Goal: Task Accomplishment & Management: Manage account settings

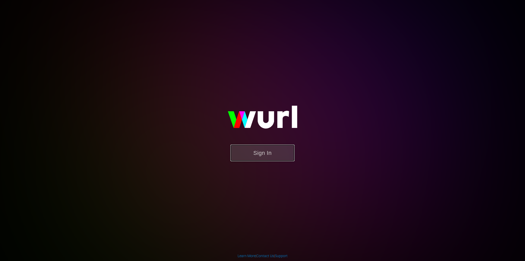
click at [246, 149] on button "Sign In" at bounding box center [263, 153] width 64 height 17
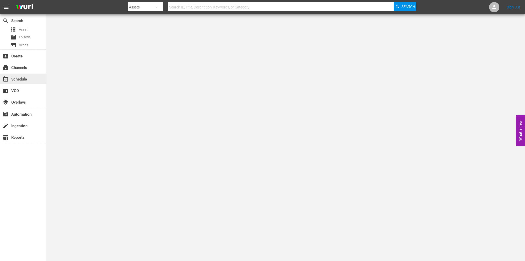
click at [39, 75] on div "event_available Schedule" at bounding box center [23, 79] width 46 height 10
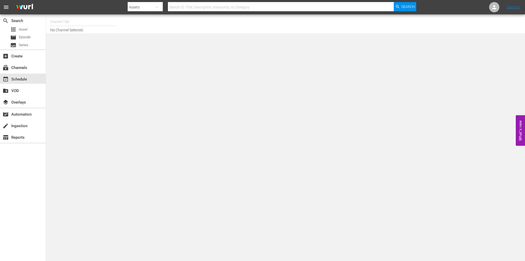
click at [70, 25] on input "text" at bounding box center [83, 22] width 66 height 12
click at [89, 34] on div "Soap Latino (Italy) (1882 - fast_channels_network_soaplatino_1)" at bounding box center [120, 36] width 133 height 12
type input "Soap Latino (Italy) (1882 - fast_channels_network_soaplatino_1)"
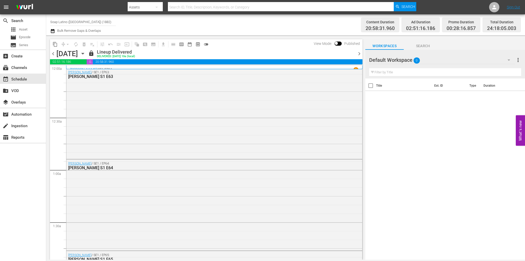
click at [358, 54] on span "chevron_right" at bounding box center [359, 54] width 6 height 6
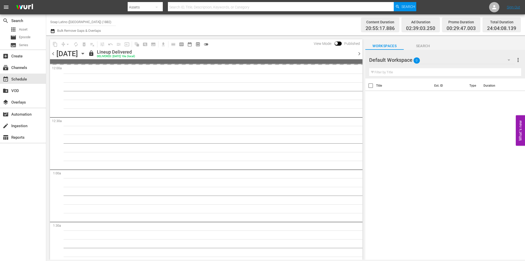
click at [358, 54] on span "chevron_right" at bounding box center [359, 54] width 6 height 6
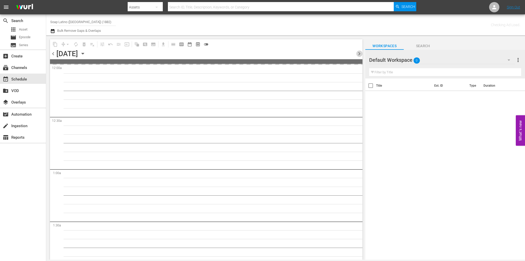
click at [358, 54] on span "chevron_right" at bounding box center [359, 54] width 6 height 6
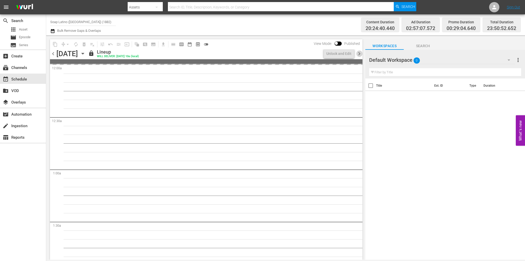
click at [358, 53] on span "chevron_right" at bounding box center [359, 54] width 6 height 6
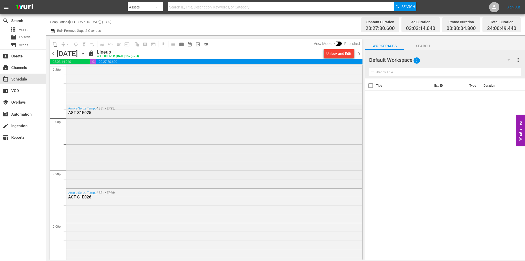
scroll to position [2000, 0]
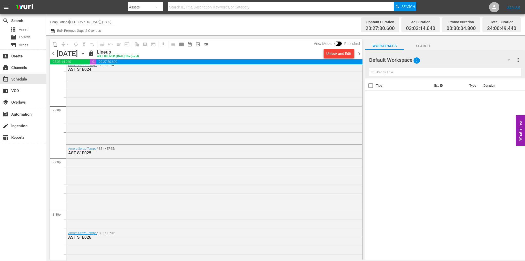
click at [359, 59] on div "chevron_left Sunday, September 14th September 14th lock Lineup WILL DELIVER: 9/…" at bounding box center [206, 54] width 313 height 10
click at [359, 55] on span "chevron_right" at bounding box center [359, 54] width 6 height 6
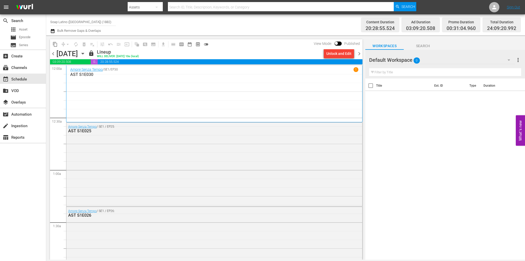
click at [360, 55] on span "chevron_right" at bounding box center [359, 54] width 6 height 6
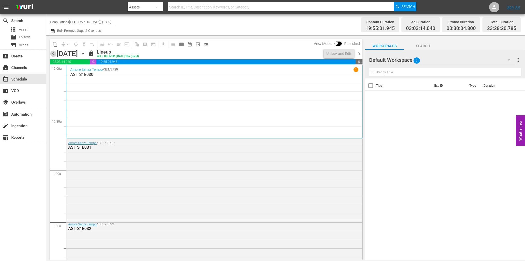
click at [55, 53] on span "chevron_left" at bounding box center [53, 54] width 6 height 6
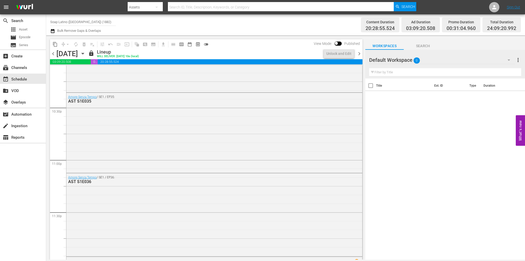
scroll to position [2391, 0]
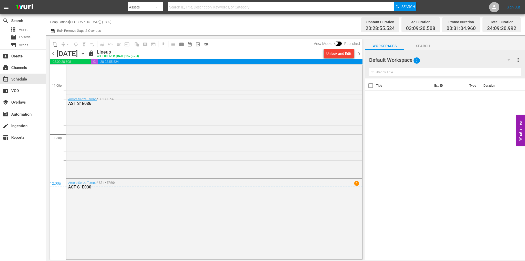
click at [50, 55] on span "chevron_left" at bounding box center [53, 54] width 6 height 6
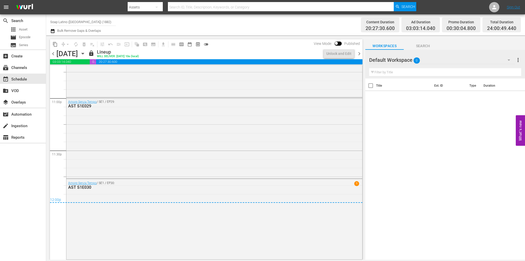
scroll to position [2374, 0]
click at [360, 57] on div "chevron_left Sunday, September 14th September 14th lock Lineup WILL DELIVER: 9/…" at bounding box center [206, 54] width 313 height 10
click at [360, 56] on span "chevron_right" at bounding box center [359, 54] width 6 height 6
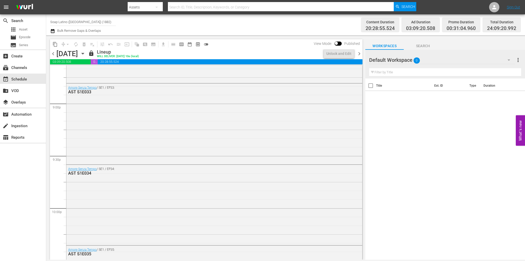
click at [359, 55] on span "chevron_right" at bounding box center [359, 54] width 6 height 6
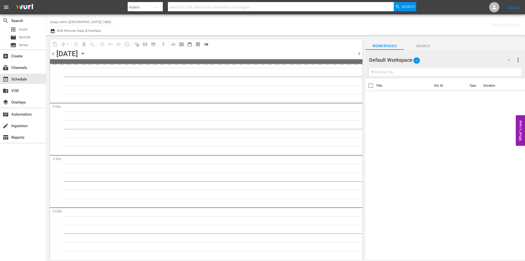
scroll to position [2317, 0]
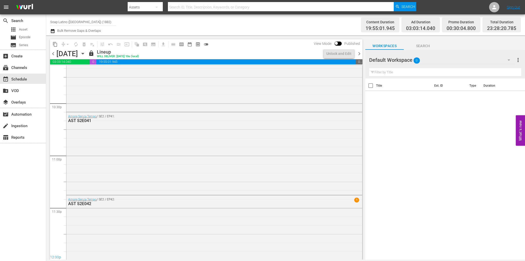
click at [359, 55] on span "chevron_right" at bounding box center [359, 54] width 6 height 6
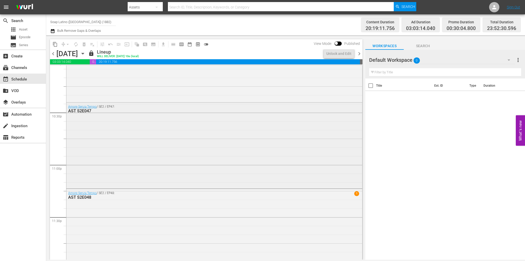
scroll to position [2322, 0]
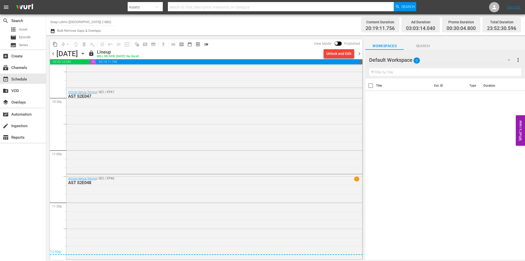
click at [359, 55] on span "chevron_right" at bounding box center [359, 54] width 6 height 6
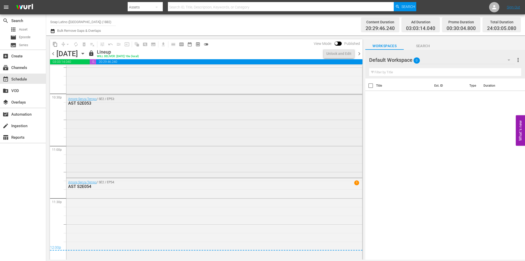
scroll to position [2328, 0]
click at [361, 54] on span "chevron_right" at bounding box center [359, 54] width 6 height 6
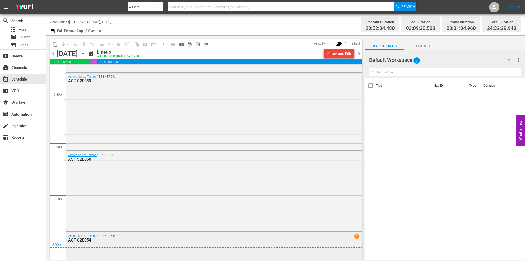
scroll to position [2308, 0]
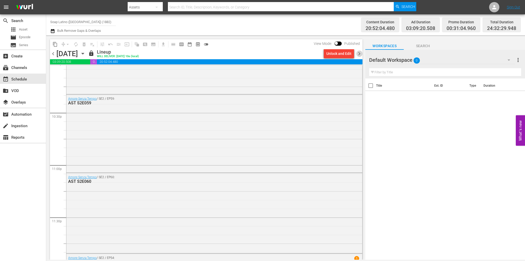
click at [358, 52] on span "chevron_right" at bounding box center [359, 54] width 6 height 6
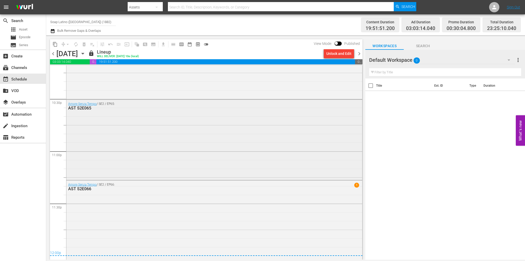
scroll to position [2324, 0]
click at [359, 53] on span "chevron_right" at bounding box center [359, 54] width 6 height 6
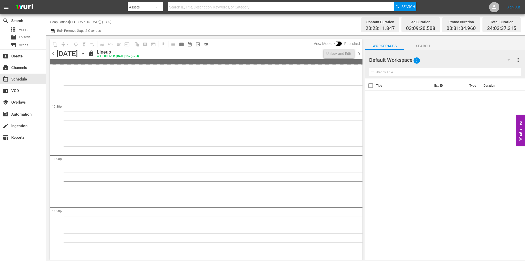
scroll to position [2330, 0]
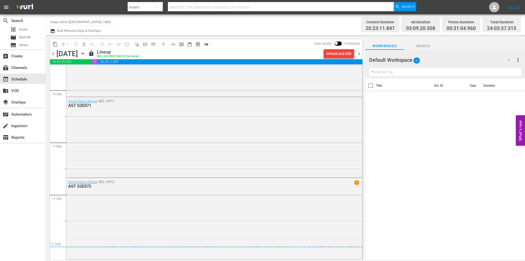
click at [362, 53] on div "content_copy compress arrow_drop_down autorenew_outlined delete_forever_outline…" at bounding box center [205, 147] width 318 height 224
click at [360, 53] on span "chevron_right" at bounding box center [359, 54] width 6 height 6
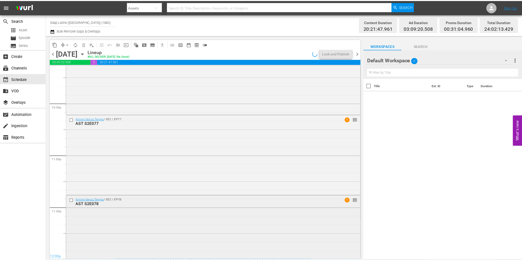
scroll to position [2324, 0]
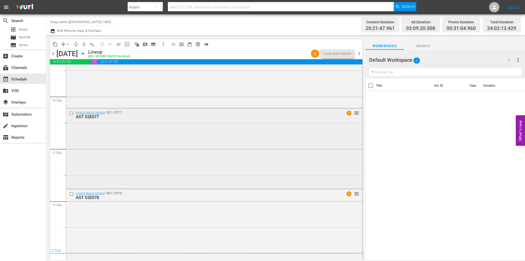
click at [257, 150] on div "Amore Senza Tempo / SE2 / EP77: AST S2E077 1 reorder" at bounding box center [214, 148] width 296 height 79
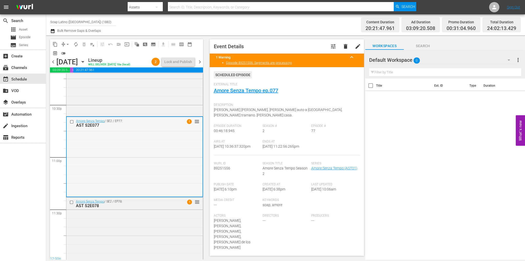
click at [71, 122] on input "checkbox" at bounding box center [72, 122] width 5 height 4
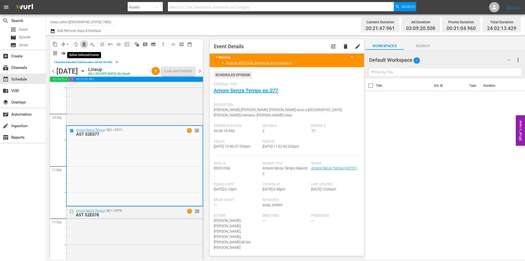
click at [84, 44] on span "delete_forever_outlined" at bounding box center [84, 44] width 5 height 5
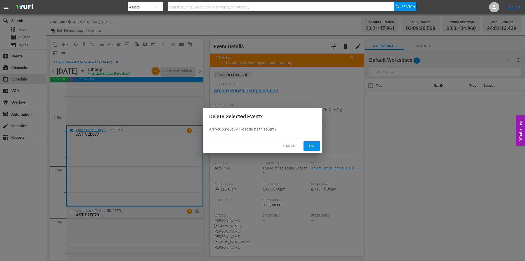
click at [317, 142] on button "Ok" at bounding box center [312, 145] width 16 height 9
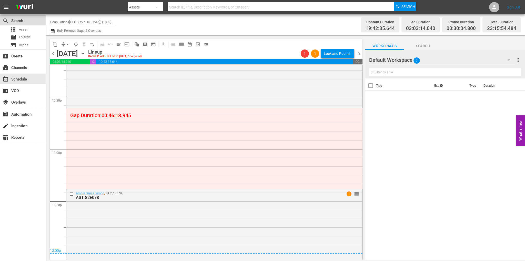
click at [26, 24] on div "search Search" at bounding box center [23, 20] width 46 height 10
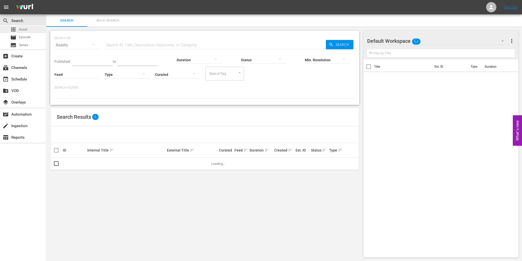
click at [26, 27] on span "Asset" at bounding box center [23, 29] width 8 height 5
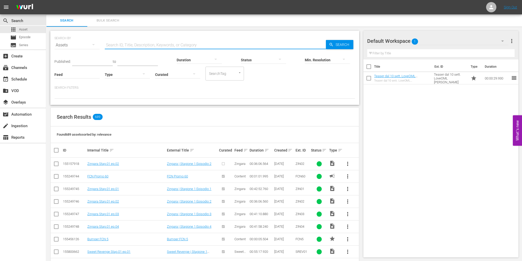
click at [120, 43] on input "text" at bounding box center [215, 45] width 221 height 12
type input "ast"
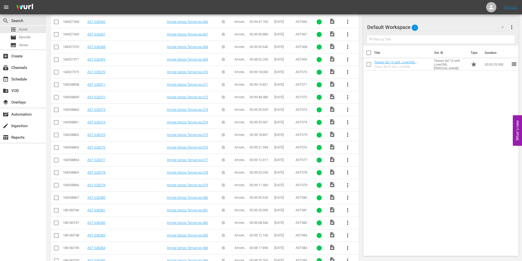
scroll to position [1036, 0]
click at [58, 107] on input "checkbox" at bounding box center [56, 110] width 6 height 6
checkbox input "true"
click at [349, 106] on span "more_vert" at bounding box center [347, 109] width 6 height 6
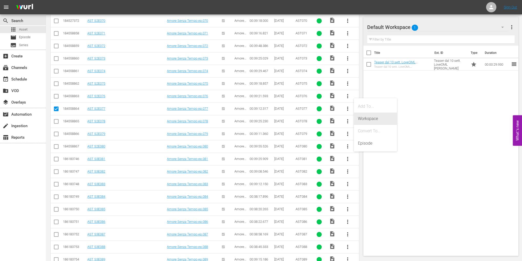
click at [371, 117] on div "Workspace" at bounding box center [375, 119] width 35 height 12
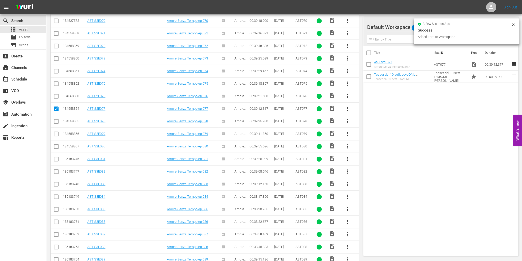
click at [427, 137] on div "Title Ext. ID Type Duration AST S2E077 Amore Senza Tempo ep.077 AST077 video_fi…" at bounding box center [440, 150] width 155 height 208
click at [25, 79] on div "event_available Schedule" at bounding box center [14, 78] width 29 height 5
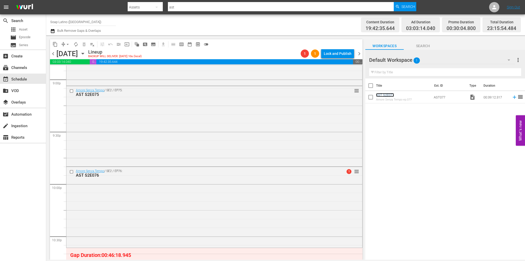
scroll to position [2312, 0]
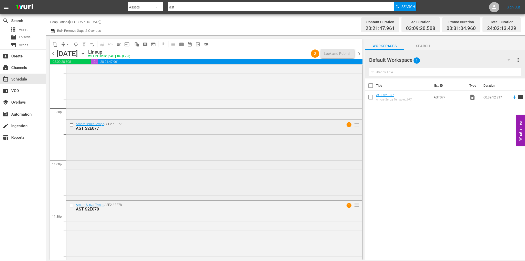
click at [157, 150] on div "Amore Senza Tempo / SE2 / EP77: AST S2E077 1 reorder" at bounding box center [214, 159] width 296 height 79
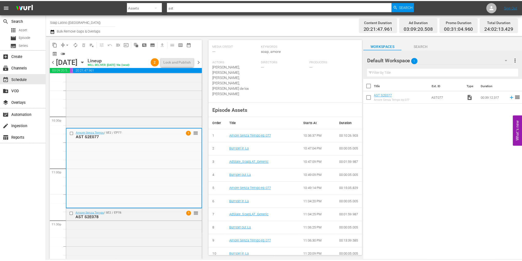
scroll to position [201, 0]
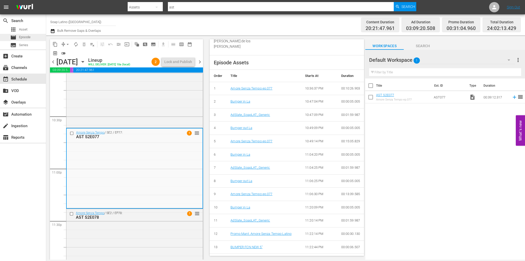
click at [32, 37] on div "movie Episode" at bounding box center [23, 37] width 46 height 7
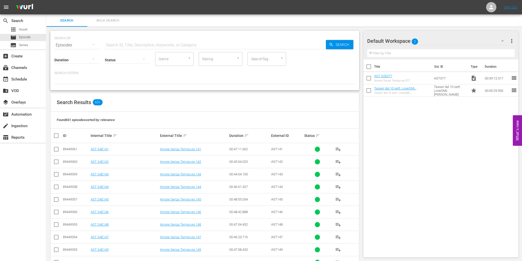
click at [131, 48] on div "Status" at bounding box center [127, 56] width 45 height 18
click at [131, 46] on input "text" at bounding box center [215, 45] width 221 height 12
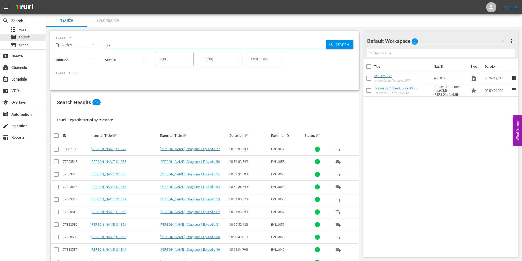
drag, startPoint x: 120, startPoint y: 43, endPoint x: 90, endPoint y: 43, distance: 30.0
click at [90, 43] on div "SEARCH BY Search By Episodes Search ID, Title, Description, Keywords, or Catego…" at bounding box center [204, 42] width 300 height 18
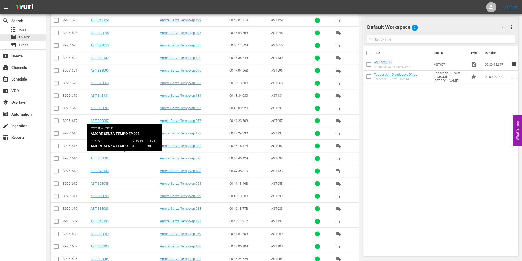
scroll to position [476, 0]
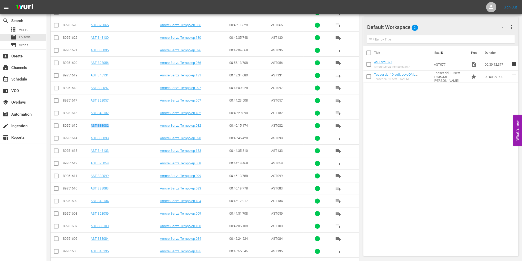
drag, startPoint x: 117, startPoint y: 123, endPoint x: 90, endPoint y: 123, distance: 26.7
click at [90, 123] on td "AST S3E082" at bounding box center [124, 125] width 69 height 13
copy link "AST S3E082"
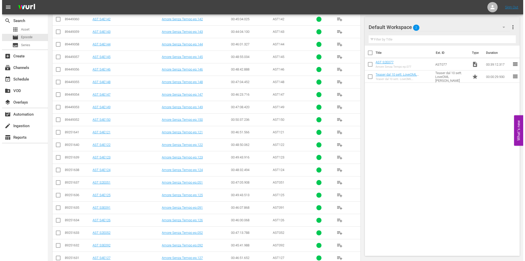
scroll to position [0, 0]
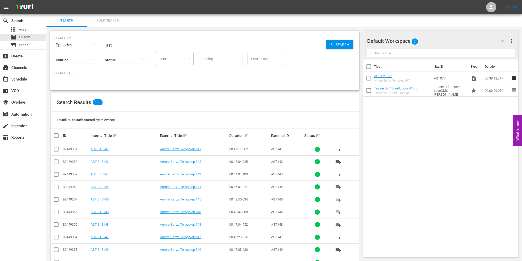
click at [120, 45] on input "ast" at bounding box center [215, 45] width 221 height 12
paste input "AST S3E082"
type input "AST S3E077"
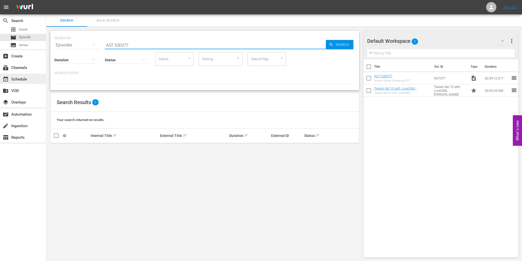
click at [27, 78] on div "event_available Schedule" at bounding box center [14, 78] width 29 height 5
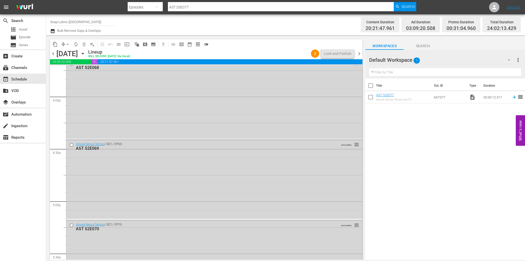
scroll to position [2334, 0]
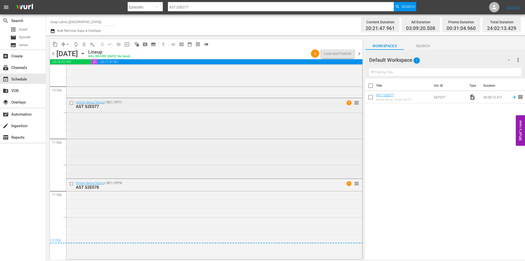
click at [197, 148] on div "Amore Senza Tempo / SE2 / EP77: AST S2E077 1 reorder" at bounding box center [214, 137] width 296 height 79
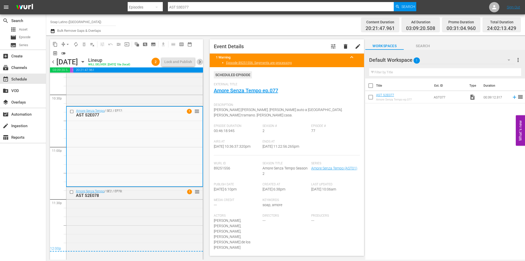
click at [199, 62] on span "chevron_right" at bounding box center [200, 62] width 6 height 6
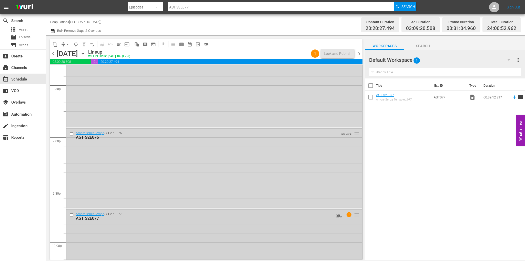
scroll to position [2191, 0]
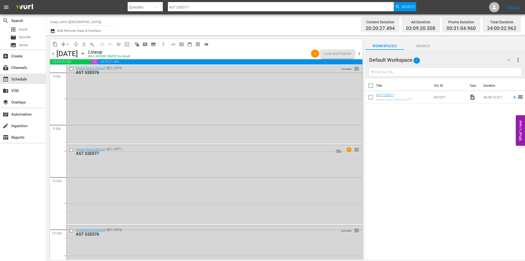
click at [360, 55] on span "chevron_right" at bounding box center [359, 54] width 6 height 6
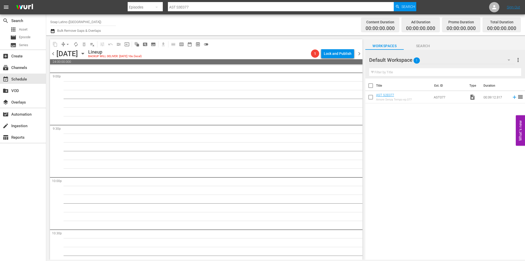
scroll to position [2182, 0]
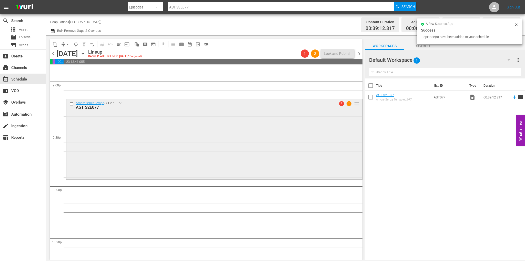
click at [197, 118] on div "Amore Senza Tempo / SE2 / EP77: AST S2E077 1 1 reorder" at bounding box center [214, 138] width 296 height 79
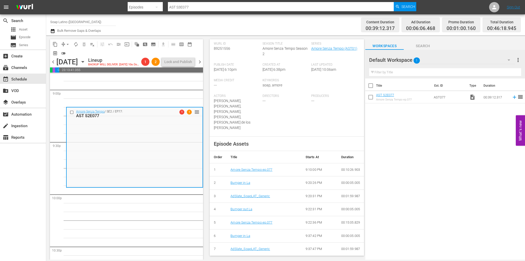
scroll to position [103, 0]
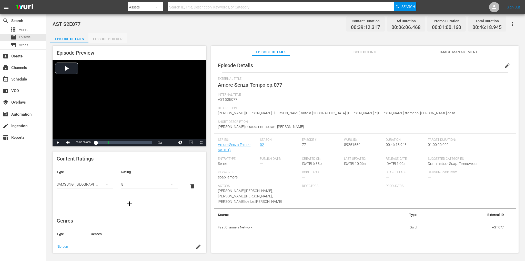
click at [103, 38] on div "Episode Builder" at bounding box center [108, 39] width 38 height 12
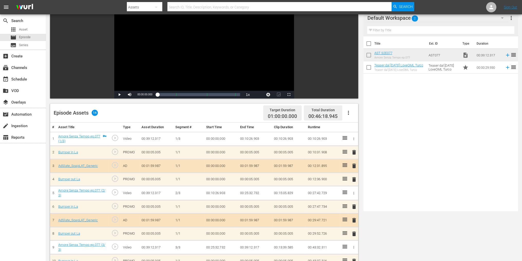
scroll to position [103, 0]
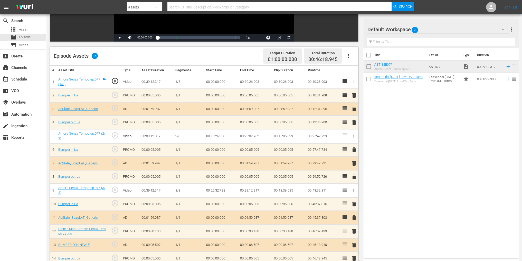
click at [347, 55] on icon "button" at bounding box center [348, 56] width 6 height 6
click at [356, 73] on div "Clear Ads" at bounding box center [363, 70] width 35 height 12
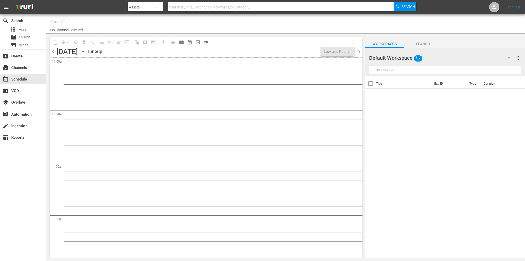
type input "Soap Latino ([GEOGRAPHIC_DATA]) (1882)"
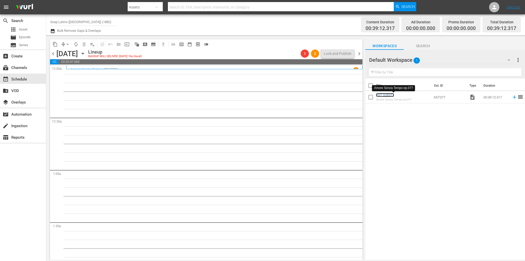
click at [384, 96] on link "AST S2E077" at bounding box center [385, 95] width 18 height 4
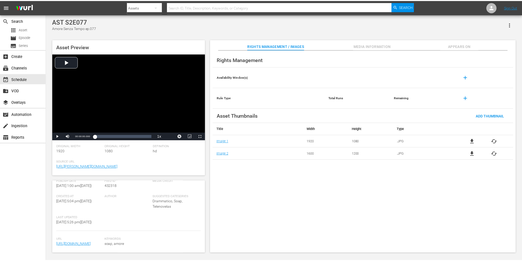
scroll to position [105, 0]
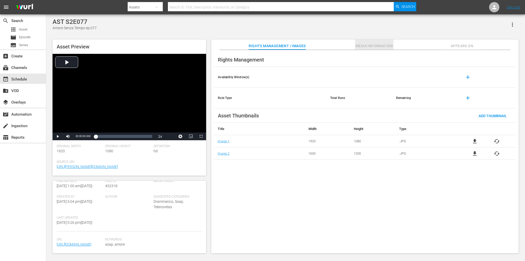
click at [384, 50] on button "Media Information" at bounding box center [374, 45] width 38 height 10
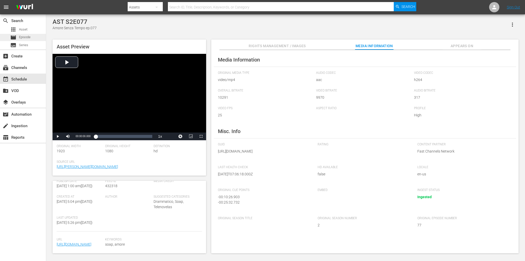
click at [30, 38] on span "Episode" at bounding box center [25, 37] width 12 height 5
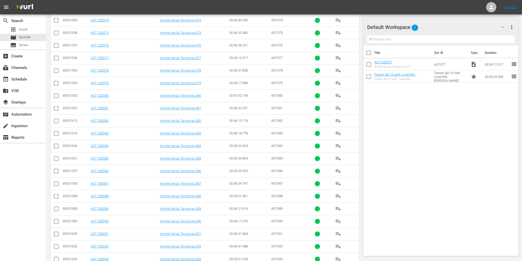
scroll to position [1027, 0]
click at [27, 27] on div "apps Asset" at bounding box center [23, 29] width 46 height 7
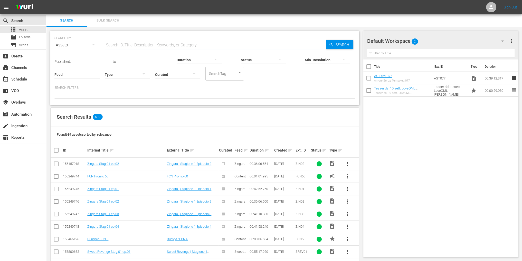
click at [113, 45] on input "text" at bounding box center [215, 45] width 221 height 12
paste input "AST S2E077"
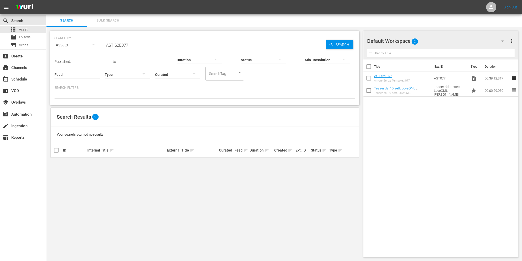
click at [115, 45] on input "AST S2E077" at bounding box center [215, 45] width 221 height 12
drag, startPoint x: 114, startPoint y: 45, endPoint x: 153, endPoint y: 46, distance: 38.5
click at [153, 46] on input "AST S2E077" at bounding box center [215, 45] width 221 height 12
type input "AST"
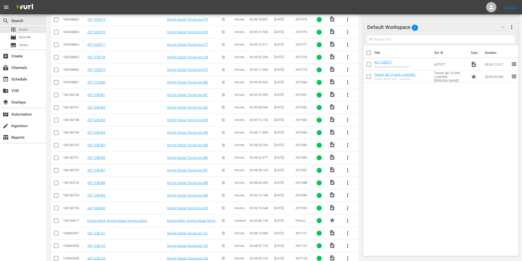
scroll to position [1081, 0]
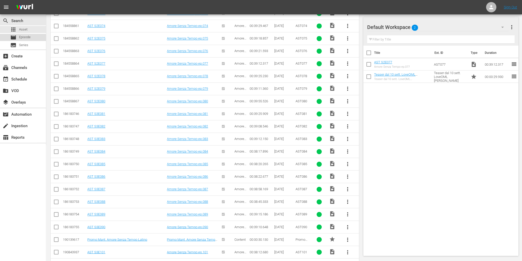
click at [31, 38] on div "movie Episode" at bounding box center [23, 37] width 46 height 7
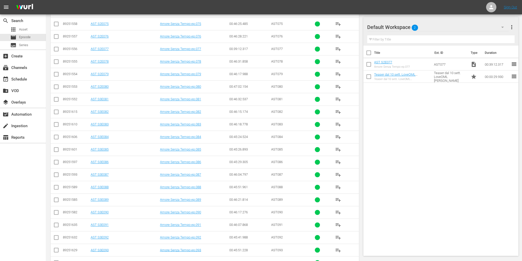
scroll to position [1053, 0]
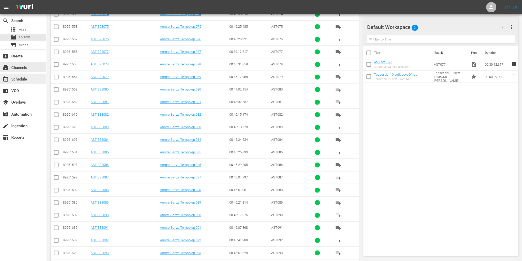
click at [28, 80] on div "event_available Schedule" at bounding box center [14, 78] width 29 height 5
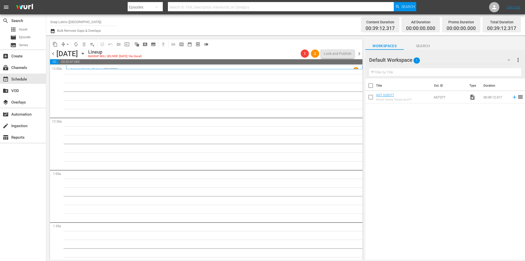
click at [503, 58] on div "Default Workspace 1" at bounding box center [442, 60] width 146 height 14
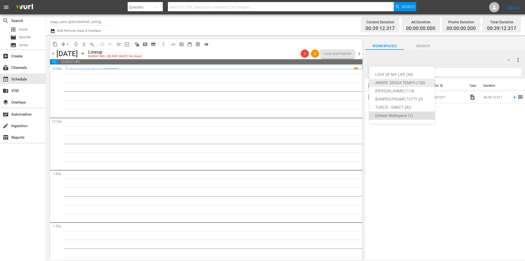
click at [404, 84] on div "AMORE SENZA TEMPO (150)" at bounding box center [402, 83] width 53 height 8
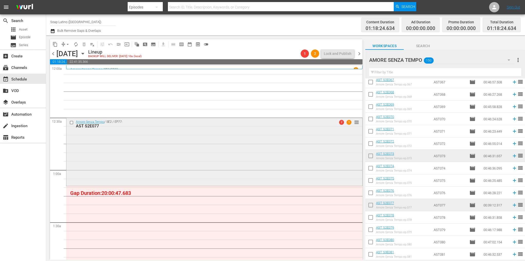
click at [327, 137] on div "Amore Senza Tempo / SE2 / EP77: AST S2E077 2 1 reorder" at bounding box center [214, 151] width 296 height 67
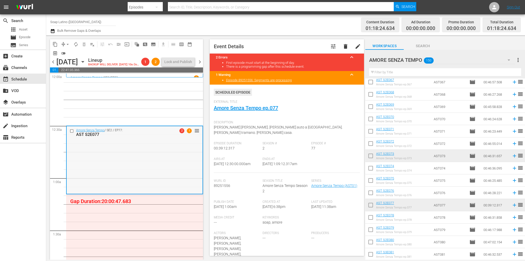
click at [72, 133] on input "checkbox" at bounding box center [72, 131] width 5 height 4
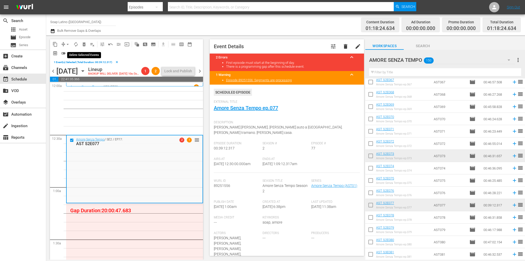
click at [85, 46] on span "delete_forever_outlined" at bounding box center [84, 44] width 5 height 5
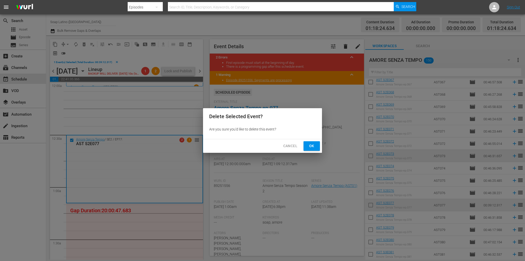
click at [309, 142] on button "Ok" at bounding box center [312, 145] width 16 height 9
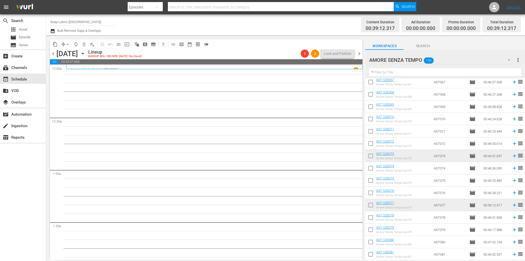
click at [499, 59] on div "AMORE SENZA TEMPO 150" at bounding box center [442, 60] width 146 height 14
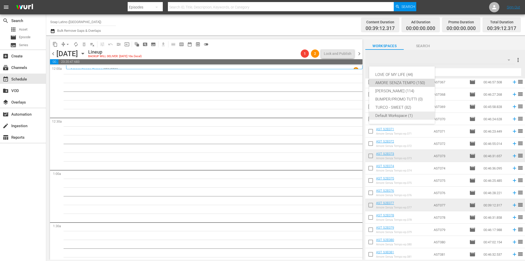
click at [398, 115] on div "Default Workspace (1)" at bounding box center [402, 116] width 53 height 8
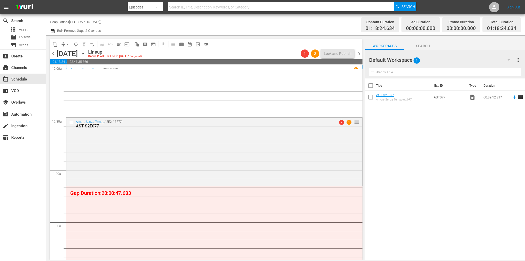
click at [85, 25] on input "Soap Latino (Italy)" at bounding box center [83, 22] width 66 height 12
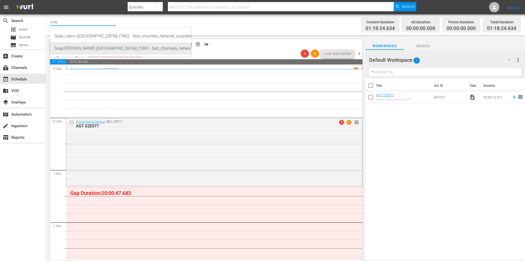
click at [84, 48] on div "Soap Turco (Italy) (1883 - fast_channels_network_soapturco_1)" at bounding box center [120, 48] width 133 height 12
type input "Soap Turco (Italy) (1883 - fast_channels_network_soapturco_1)"
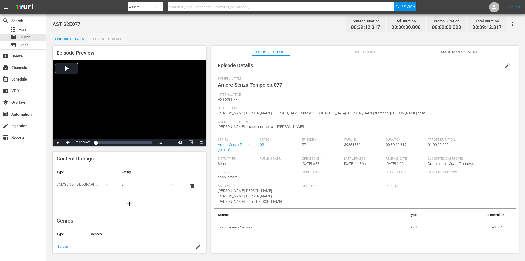
click at [102, 36] on div "Episode Builder" at bounding box center [108, 39] width 38 height 12
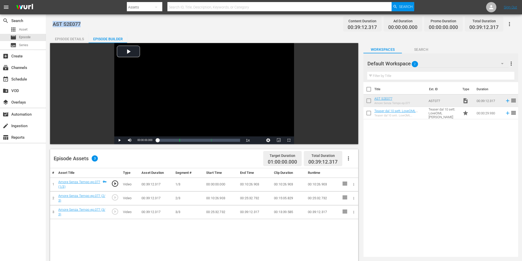
drag, startPoint x: 85, startPoint y: 25, endPoint x: 47, endPoint y: 24, distance: 38.2
click at [47, 24] on div "AST S2E077 Content Duration 00:39:12.317 Ad Duration 00:00:00.000 Promo Duratio…" at bounding box center [283, 204] width 475 height 380
copy span "AST S2E077"
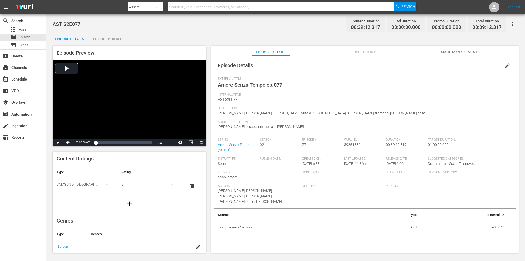
click at [512, 22] on icon "button" at bounding box center [513, 24] width 6 height 6
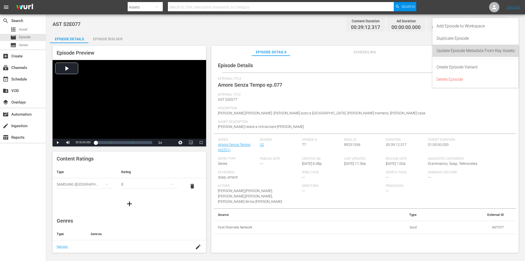
click at [478, 51] on div "Update Episode Metadata From Key Assets" at bounding box center [476, 51] width 78 height 12
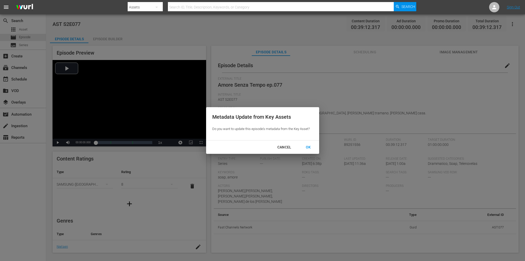
click at [310, 146] on div "OK" at bounding box center [308, 147] width 13 height 6
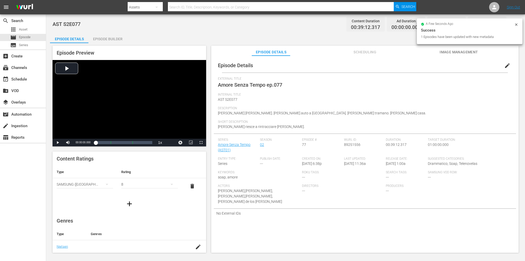
click at [517, 34] on span "Success 1 Episodes have been updated with new metadata" at bounding box center [469, 33] width 97 height 12
click at [517, 25] on icon at bounding box center [516, 24] width 2 height 2
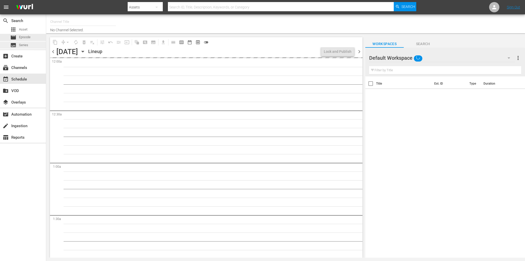
type input "Soap [PERSON_NAME] ([GEOGRAPHIC_DATA]) (1883)"
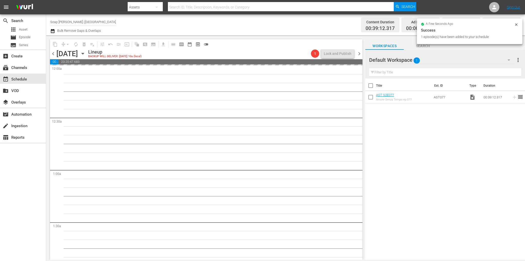
click at [52, 52] on span "chevron_left" at bounding box center [53, 54] width 6 height 6
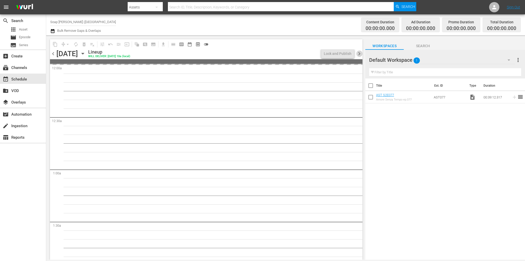
click at [358, 53] on span "chevron_right" at bounding box center [359, 54] width 6 height 6
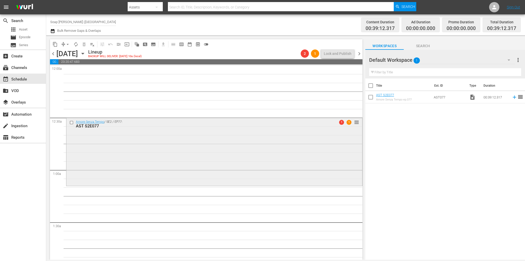
click at [73, 122] on input "checkbox" at bounding box center [72, 123] width 5 height 4
click at [84, 45] on span "delete_forever_outlined" at bounding box center [84, 44] width 5 height 5
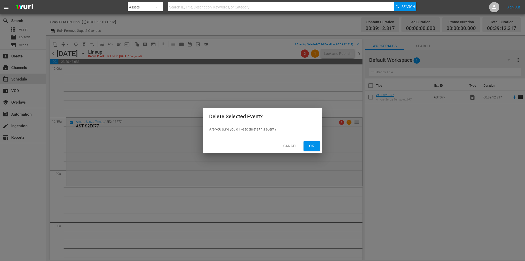
click at [315, 144] on span "Ok" at bounding box center [312, 146] width 8 height 6
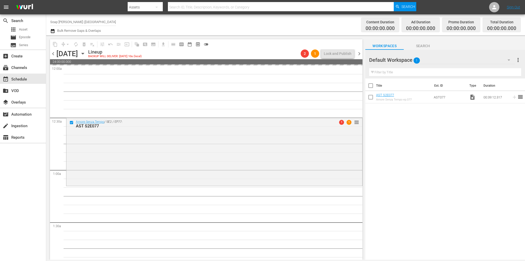
click at [87, 54] on div "[DATE] [DATE]" at bounding box center [71, 54] width 31 height 8
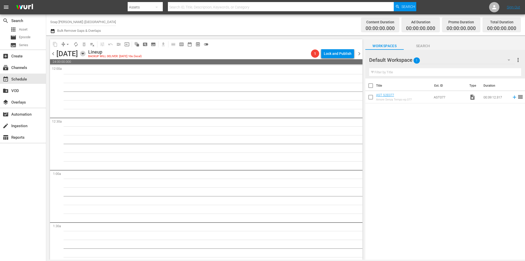
click at [86, 54] on icon "button" at bounding box center [83, 54] width 6 height 6
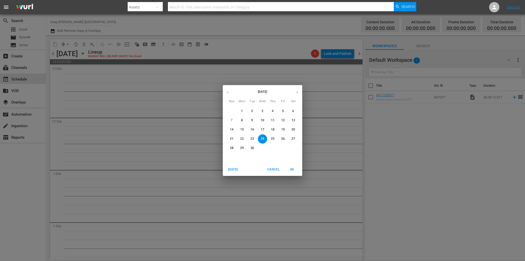
click at [255, 129] on span "16" at bounding box center [252, 129] width 9 height 4
